Goal: Information Seeking & Learning: Learn about a topic

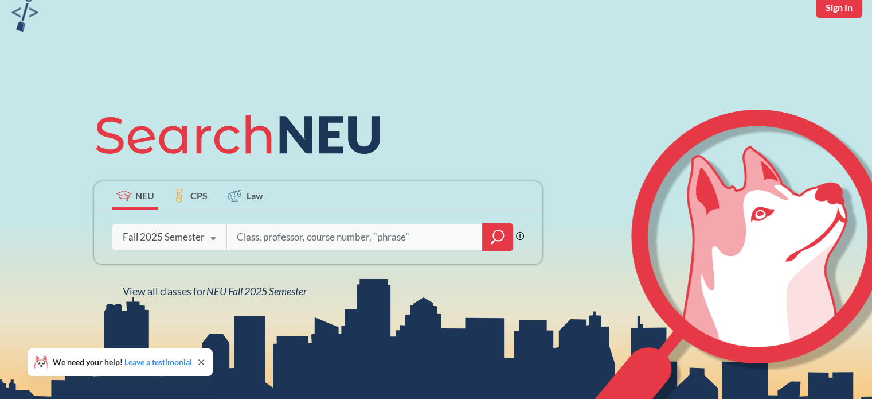
scroll to position [53, 0]
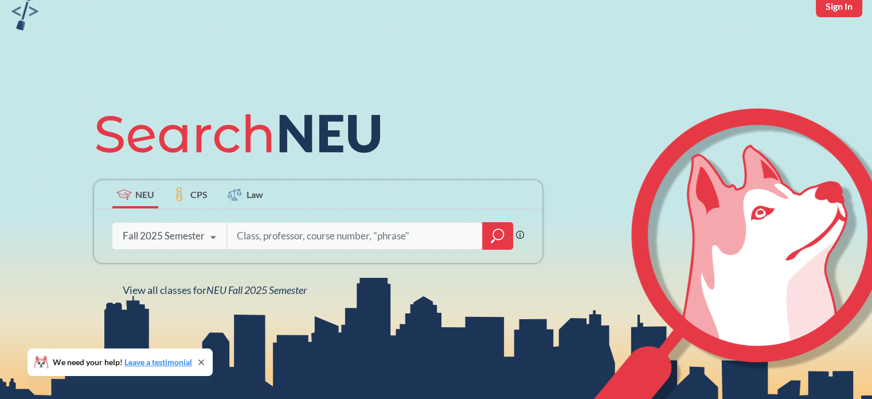
click at [285, 233] on input "search" at bounding box center [355, 236] width 239 height 24
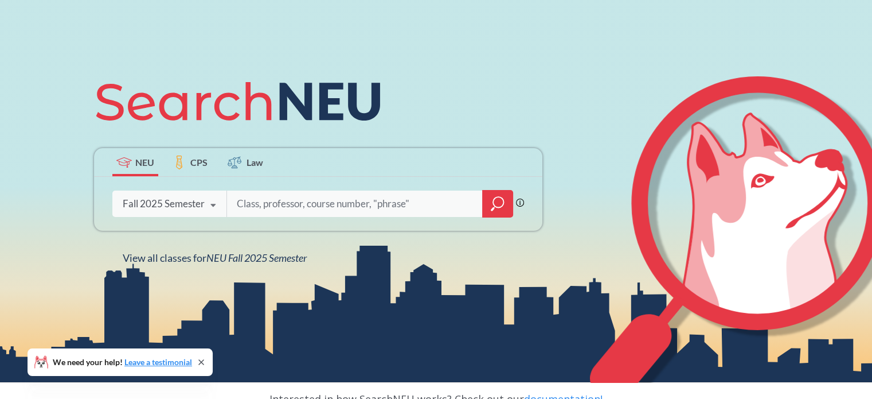
scroll to position [82, 0]
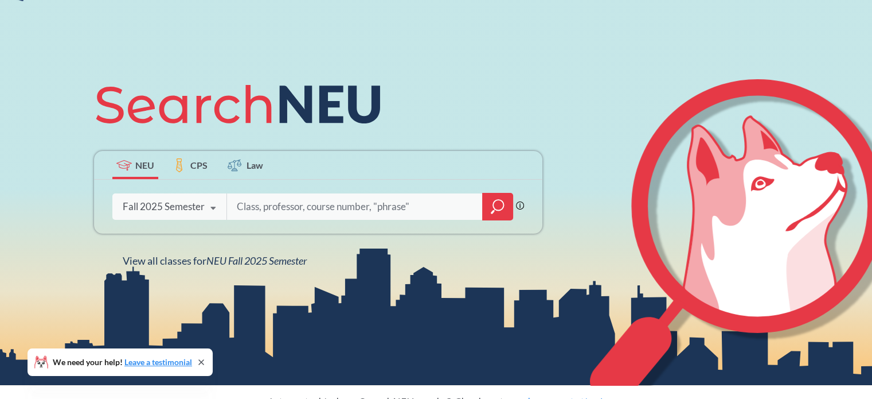
click at [276, 202] on input "search" at bounding box center [355, 206] width 239 height 24
type input "algorithms"
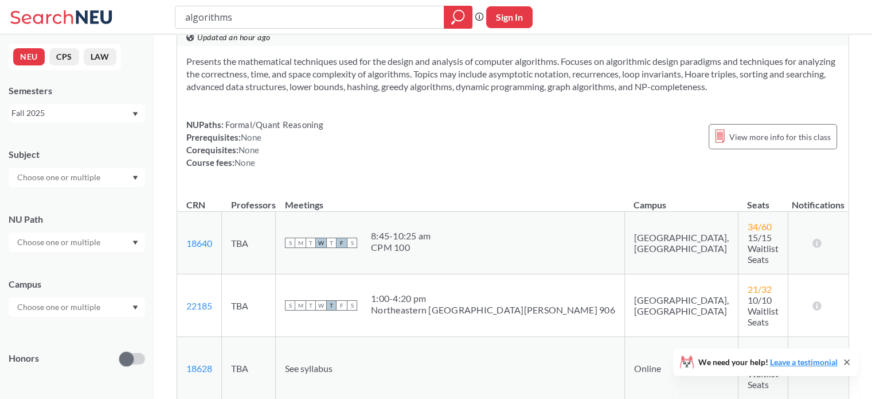
scroll to position [5, 0]
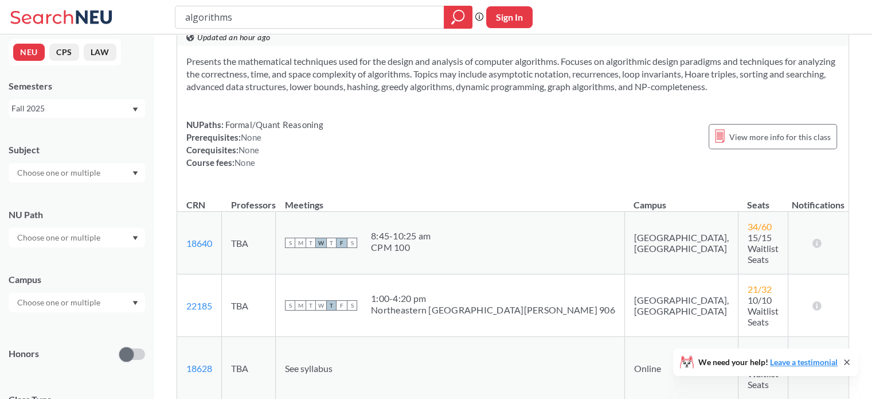
click at [74, 303] on input "text" at bounding box center [59, 302] width 96 height 14
type input "po"
click at [29, 329] on span "( 44 )" at bounding box center [22, 334] width 14 height 10
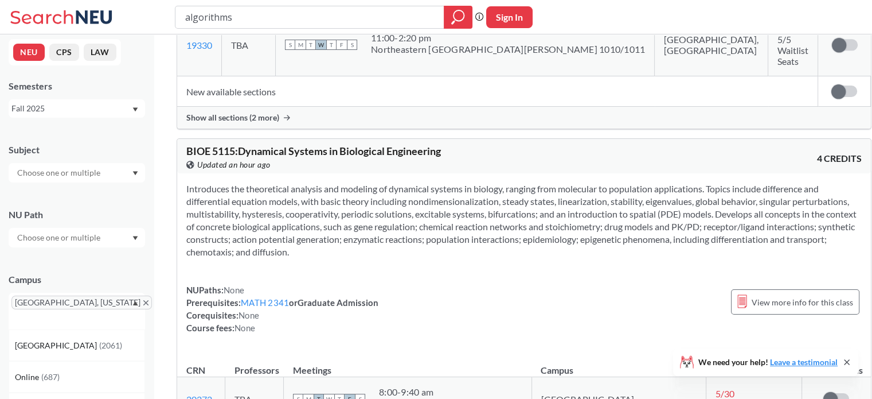
scroll to position [5663, 0]
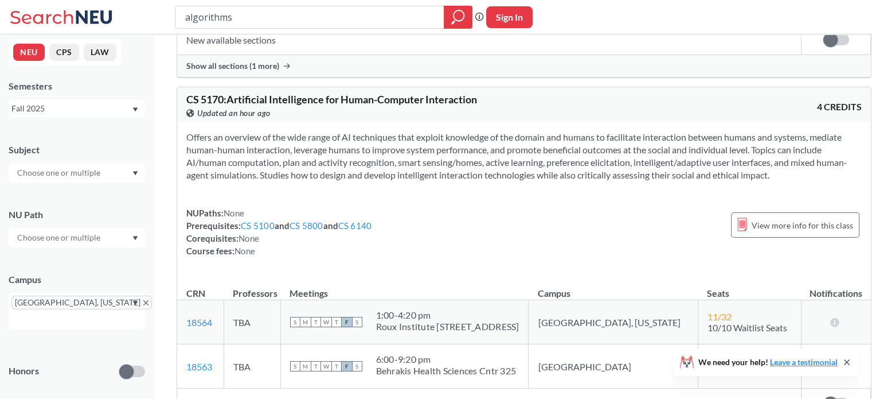
scroll to position [7702, 0]
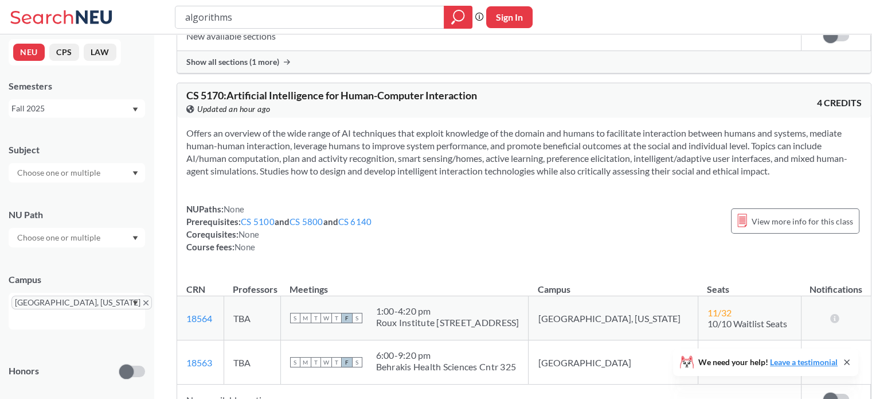
click at [110, 244] on div at bounding box center [77, 237] width 136 height 19
click at [100, 171] on input "text" at bounding box center [59, 173] width 96 height 14
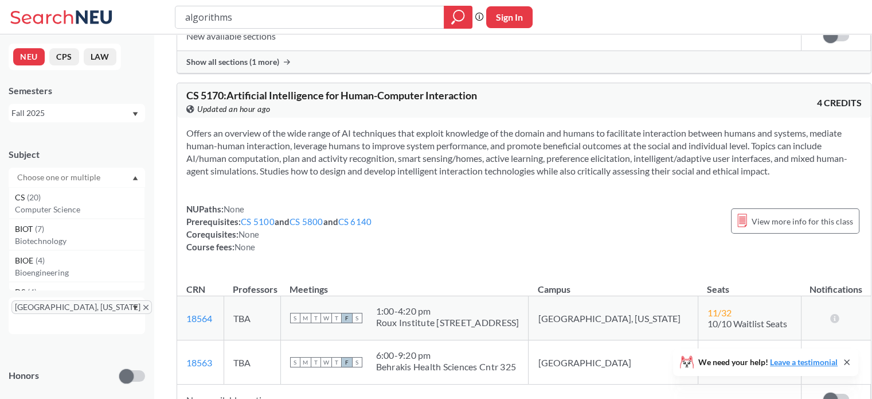
click at [91, 178] on input "text" at bounding box center [59, 177] width 96 height 14
click at [135, 173] on div at bounding box center [77, 176] width 136 height 19
